Goal: Task Accomplishment & Management: Manage account settings

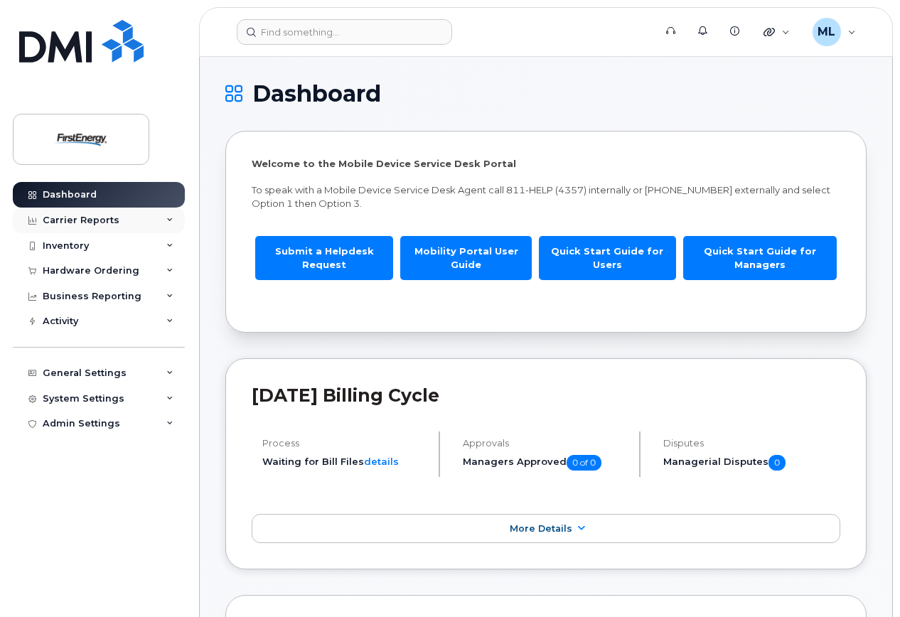
click at [82, 216] on div "Carrier Reports" at bounding box center [81, 220] width 77 height 11
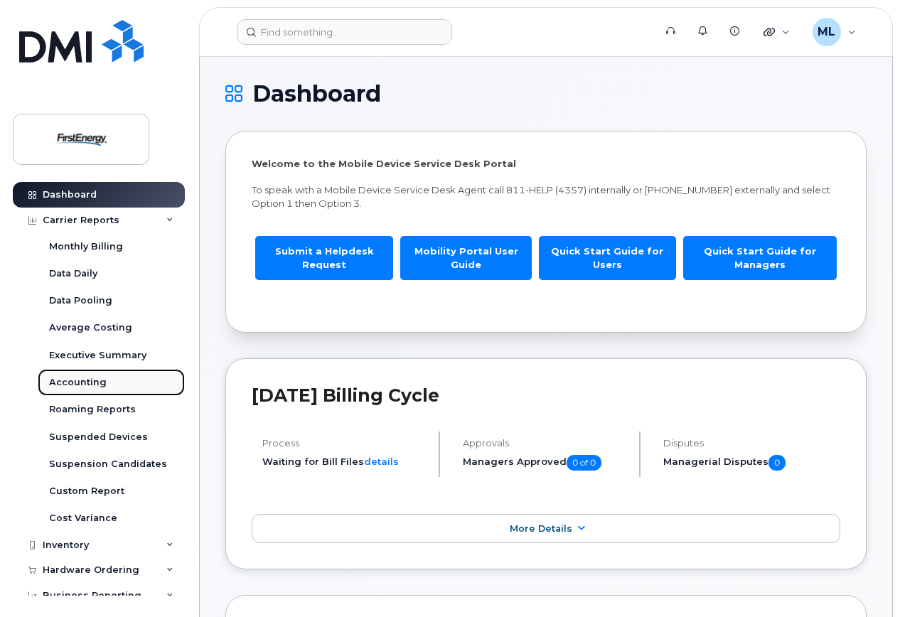
click at [77, 377] on div "Accounting" at bounding box center [78, 382] width 58 height 13
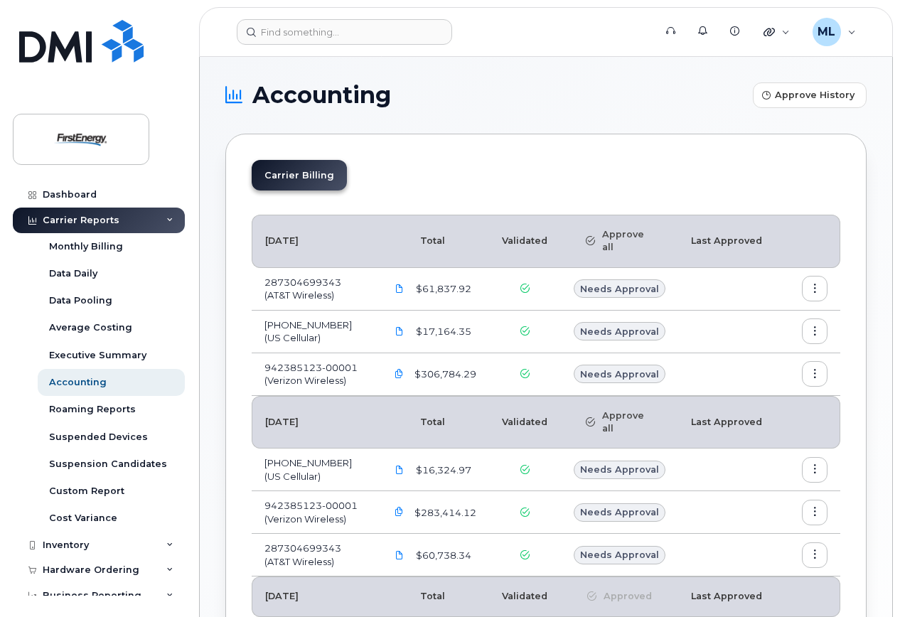
click at [819, 329] on icon "button" at bounding box center [815, 331] width 9 height 9
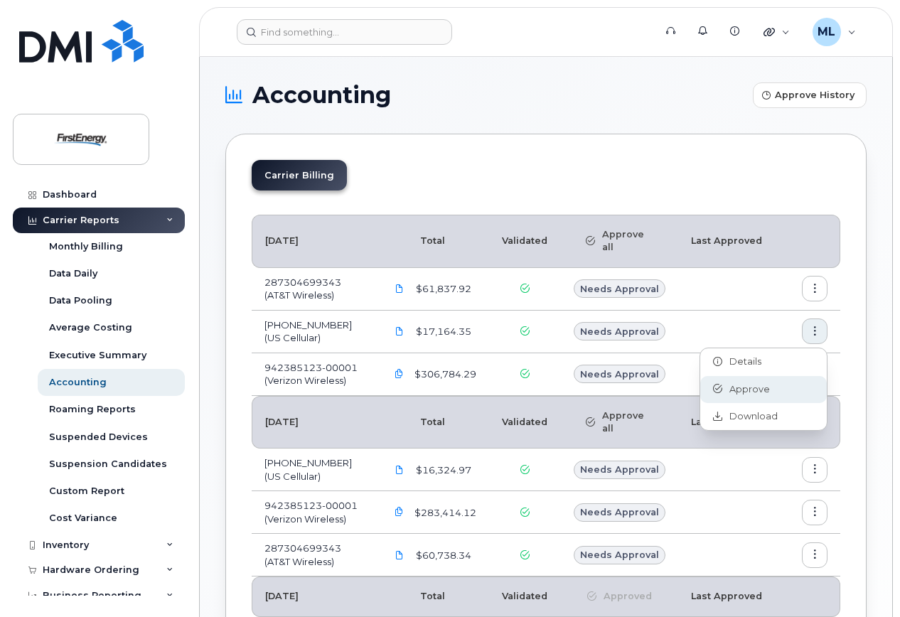
click at [757, 387] on span "Approve" at bounding box center [747, 389] width 48 height 13
click at [850, 366] on div "Carrier Billing September 2025 Total Validated Approve all Last Approved 287304…" at bounding box center [546, 484] width 642 height 700
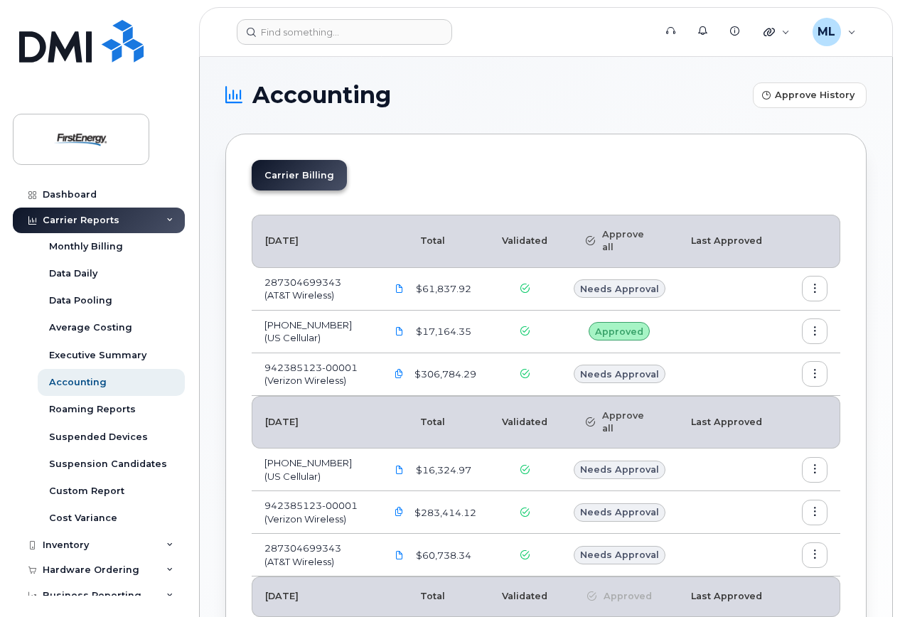
click at [819, 373] on icon "button" at bounding box center [815, 374] width 9 height 9
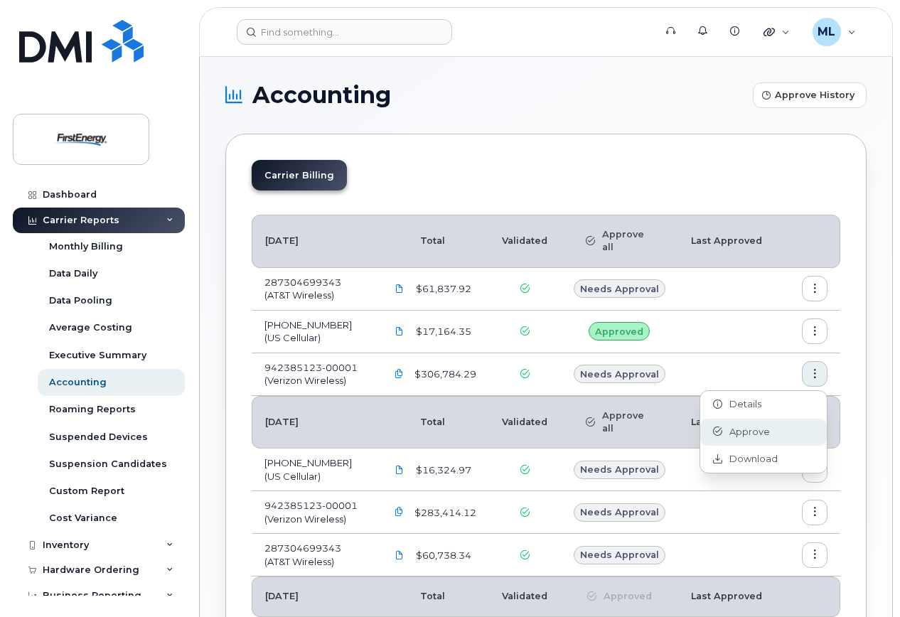
click at [756, 430] on span "Approve" at bounding box center [747, 432] width 48 height 13
click at [814, 290] on icon "button" at bounding box center [815, 289] width 9 height 9
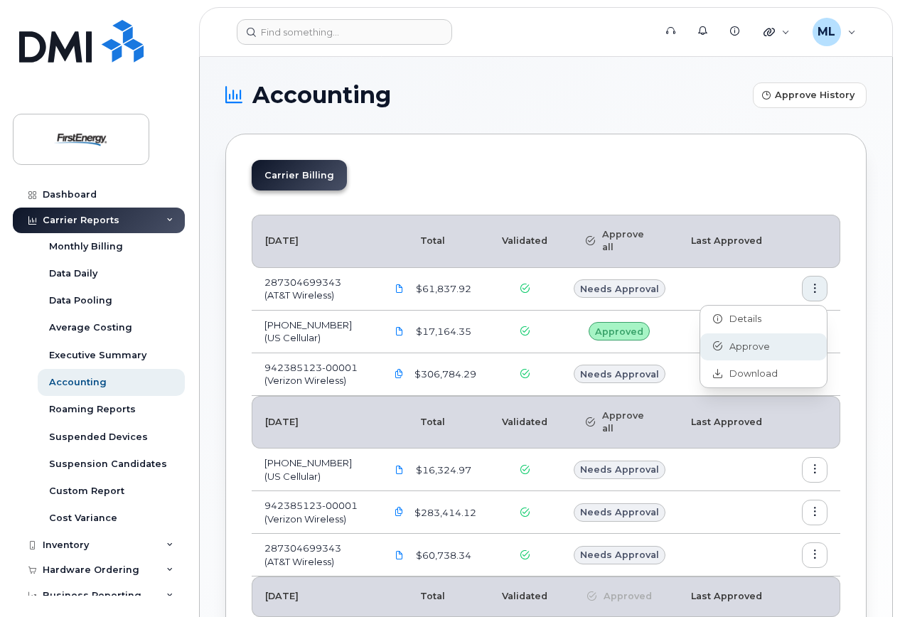
click at [750, 346] on span "Approve" at bounding box center [747, 347] width 48 height 13
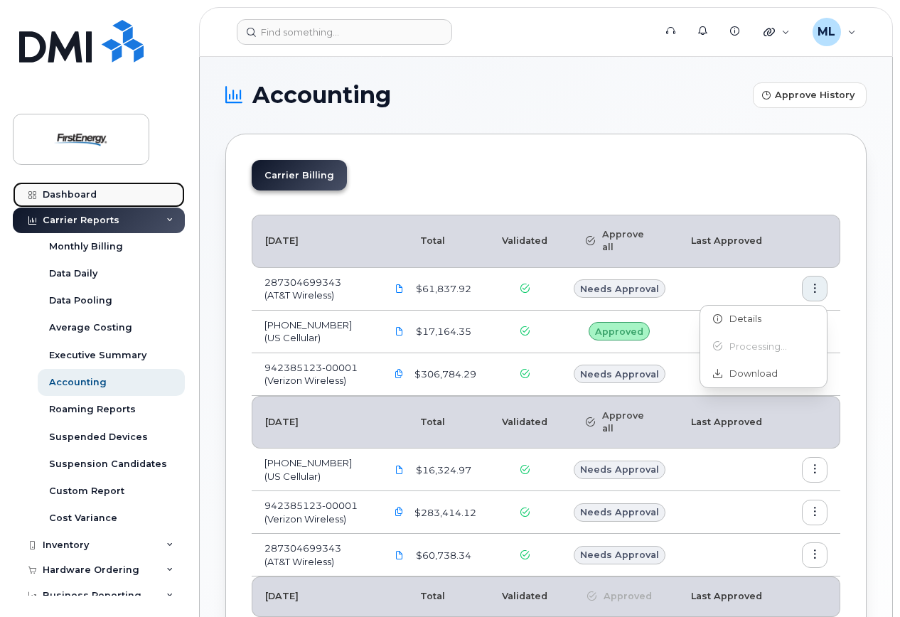
click at [85, 190] on div "Dashboard" at bounding box center [70, 194] width 54 height 11
